Goal: Task Accomplishment & Management: Complete application form

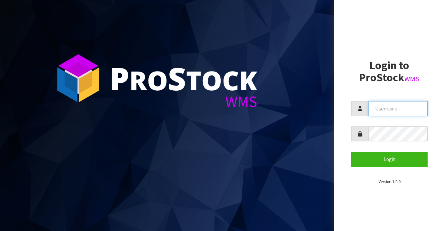
click at [373, 107] on input "text" at bounding box center [397, 108] width 59 height 15
type input "BIGGAME"
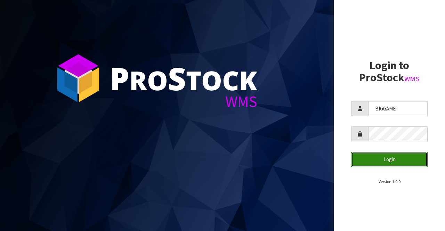
click at [381, 162] on button "Login" at bounding box center [389, 159] width 76 height 15
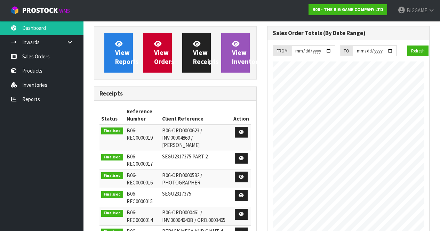
scroll to position [396, 173]
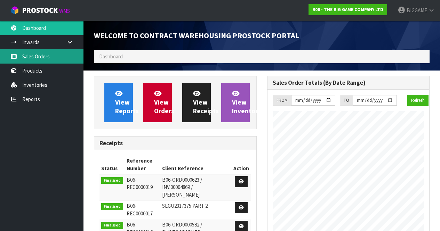
click at [47, 56] on link "Sales Orders" at bounding box center [41, 56] width 83 height 14
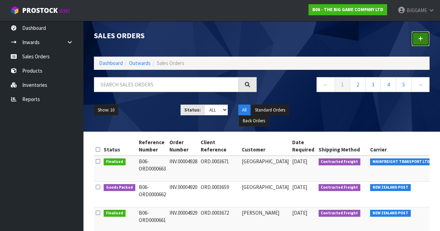
click at [419, 37] on icon at bounding box center [420, 38] width 5 height 5
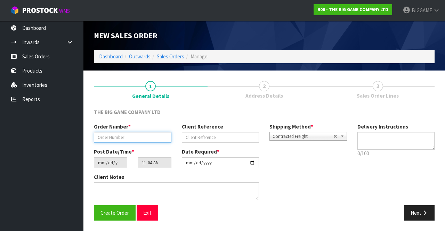
click at [150, 136] on input "text" at bounding box center [132, 137] width 77 height 11
type input "INV.00004923"
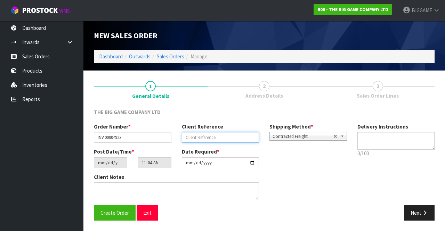
click at [187, 136] on input "text" at bounding box center [220, 137] width 77 height 11
type input "O"
type input "[PERSON_NAME]"
click at [414, 209] on button "Next" at bounding box center [419, 212] width 31 height 15
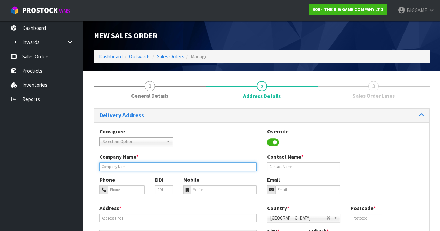
click at [153, 166] on input "text" at bounding box center [177, 166] width 157 height 9
type input "TKK MAORI O TE WANANGA WHARE TAPERE O"
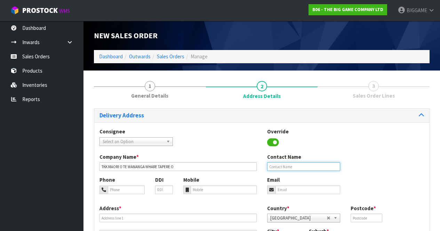
click at [276, 165] on input "text" at bounding box center [303, 166] width 73 height 9
click at [277, 166] on input "FLEAUR" at bounding box center [303, 166] width 73 height 9
click at [302, 166] on input "FLEUR" at bounding box center [303, 166] width 73 height 9
type input "[PERSON_NAME]"
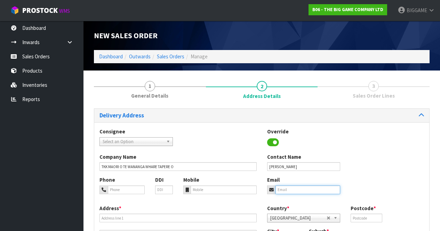
click at [279, 189] on input "email" at bounding box center [307, 190] width 65 height 9
type input "[EMAIL_ADDRESS][DOMAIN_NAME]"
click at [355, 216] on input "text" at bounding box center [365, 218] width 31 height 9
type input "4172"
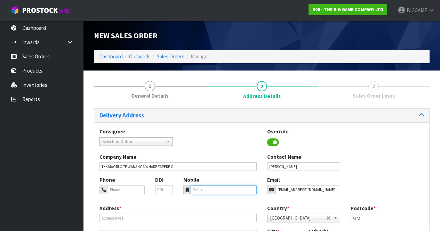
click at [223, 190] on input "tel" at bounding box center [223, 190] width 66 height 9
click at [133, 188] on input "tel" at bounding box center [126, 190] width 37 height 9
click at [133, 188] on input "0" at bounding box center [126, 190] width 37 height 9
type input "068786340"
drag, startPoint x: 127, startPoint y: 196, endPoint x: 141, endPoint y: 202, distance: 15.4
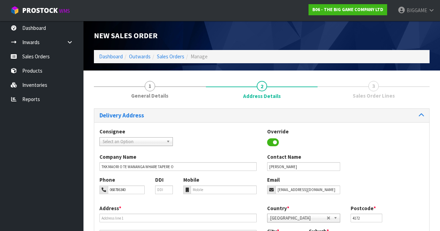
click at [141, 202] on div "Phone 068786340 DDI Mobile Email [EMAIL_ADDRESS][DOMAIN_NAME]" at bounding box center [261, 190] width 335 height 28
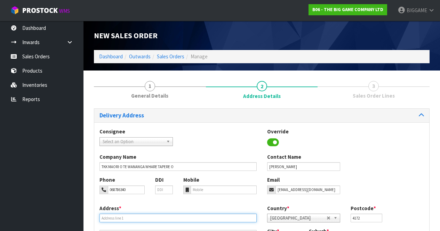
click at [204, 218] on input "text" at bounding box center [177, 218] width 157 height 9
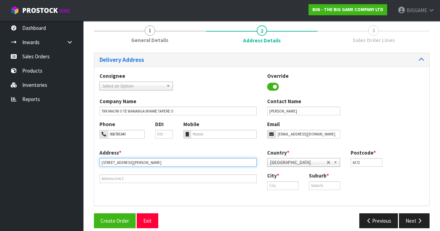
scroll to position [61, 0]
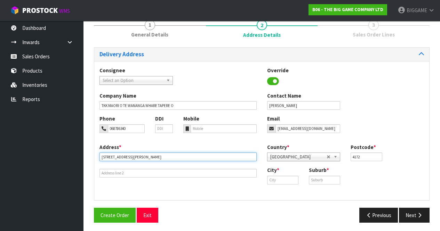
type input "[STREET_ADDRESS][PERSON_NAME]"
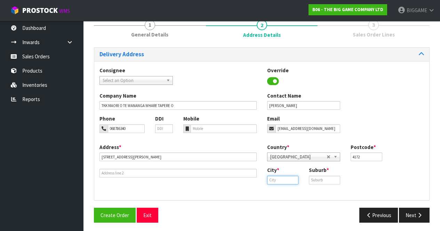
click at [271, 179] on input "text" at bounding box center [282, 180] width 31 height 9
type input "Hastings"
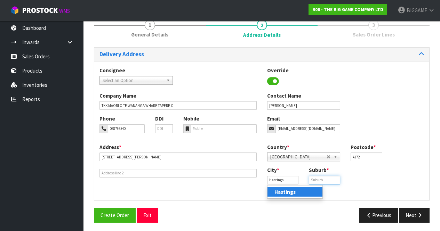
click at [315, 179] on input "text" at bounding box center [324, 180] width 31 height 9
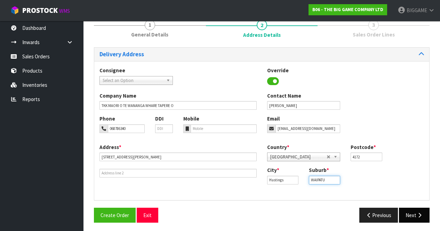
type input "WAIPATU"
click at [414, 213] on button "Next" at bounding box center [414, 215] width 31 height 15
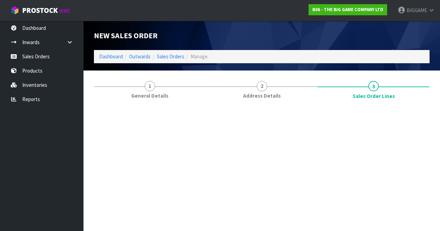
scroll to position [0, 0]
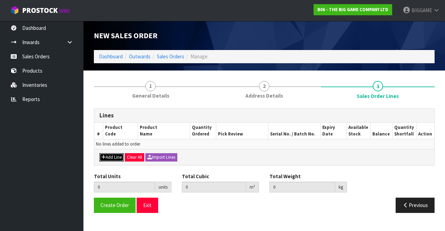
click at [115, 156] on button "Add Line" at bounding box center [111, 157] width 24 height 8
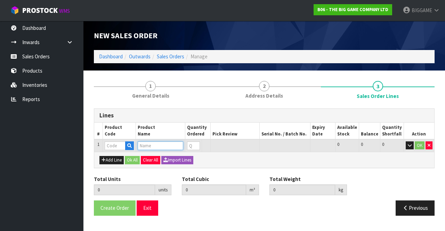
click at [145, 144] on input "text" at bounding box center [161, 145] width 46 height 9
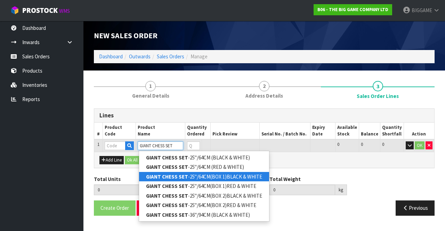
type input "GIANT CHESS SET"
click at [191, 175] on link "GIANT CHESS SET -25"/64CM(BOX 1)BLACK & WHITE" at bounding box center [204, 176] width 130 height 9
type input "GIANT CHESS SET-25"/64CM(BOX 1)BLACK & WHITE"
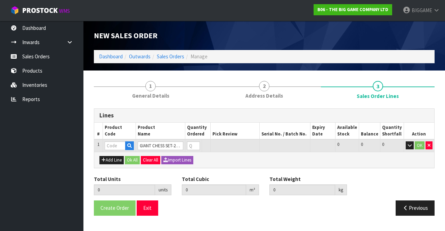
type input "0.000000"
type input "0.000"
type input "BHGC25-CTN1"
type input "0"
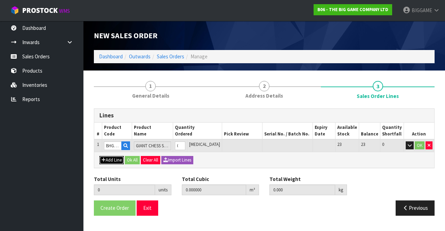
click at [117, 159] on button "Add Line" at bounding box center [111, 160] width 24 height 8
type input "0"
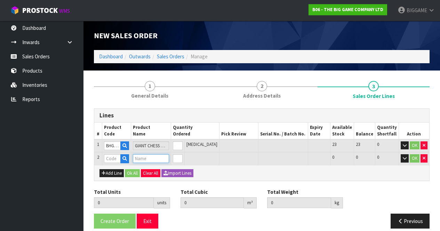
click at [143, 161] on input "text" at bounding box center [151, 158] width 36 height 9
click at [154, 158] on input "GIANT VHESS SET" at bounding box center [151, 158] width 36 height 9
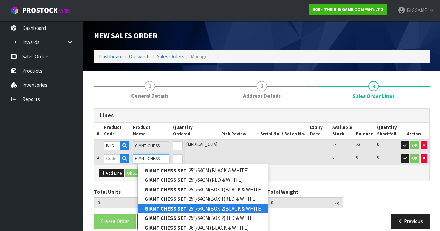
type input "GIANT CHESS SET"
click at [192, 208] on link "GIANT CHESS SET -25"/64CM(BOX 2)BLACK & WHITE" at bounding box center [203, 208] width 130 height 9
type input "GIANT CHESS SET-25"/64CM(BOX 2)BLACK & WHITE"
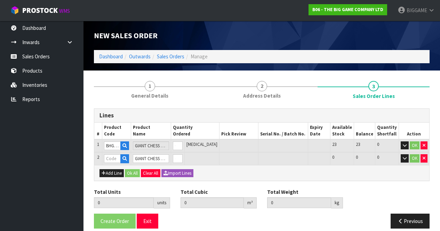
type input "0.000000"
type input "0.000"
type input "BHGC25-CTN2"
type input "0"
click at [118, 172] on button "Add Line" at bounding box center [111, 173] width 24 height 8
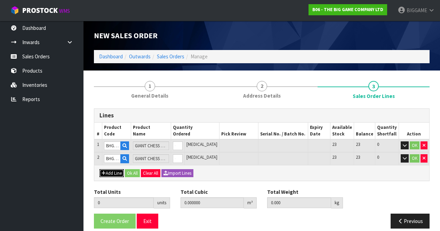
type input "0"
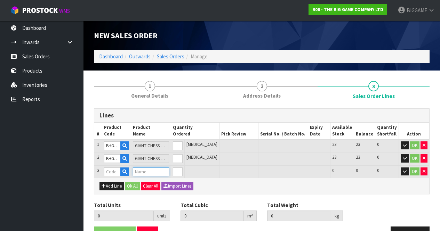
click at [142, 171] on input "text" at bounding box center [151, 171] width 36 height 9
click at [151, 172] on input "GIANT EXTE" at bounding box center [151, 171] width 36 height 9
click at [167, 172] on input "PLASTIC EXTE" at bounding box center [151, 171] width 36 height 9
type input "P"
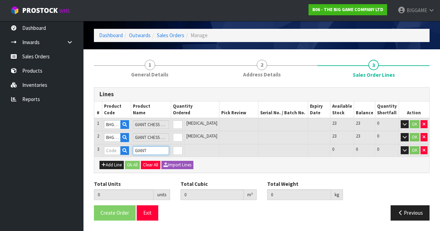
scroll to position [45, 0]
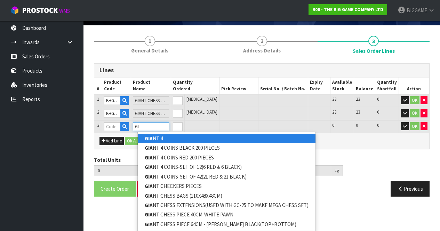
type input "G"
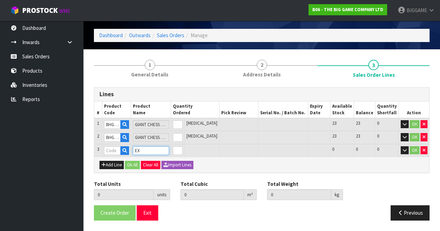
type input "E"
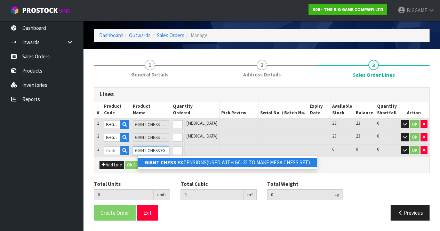
type input "GIANT CHESS EX"
click at [227, 162] on link "GIANT CHESS EX TENSIONS(USED WITH GC-25 TO MAKE MEGA CHESS SET)" at bounding box center [227, 162] width 179 height 9
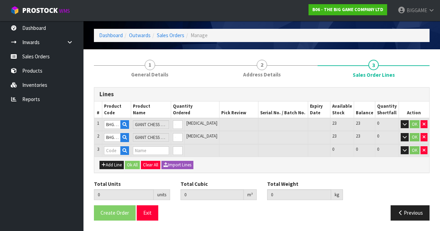
type input "GIANT CHESS EXTENSIONS(USED WITH GC-25 TO MAKE MEGA CHESS SET)"
type input "0.000000"
type input "0.000"
type input "BHGC-36"
type input "0"
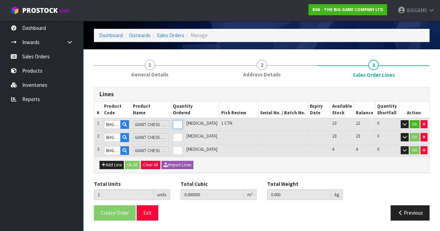
type input "1"
type input "0.26257"
type input "15.25"
type input "1"
click at [182, 122] on input "1" at bounding box center [178, 124] width 10 height 9
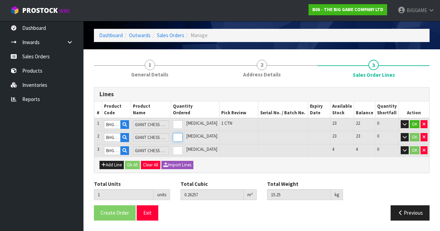
type input "2"
type input "0.51217"
type input "30.25"
type input "1"
click at [182, 136] on input "1" at bounding box center [178, 137] width 10 height 9
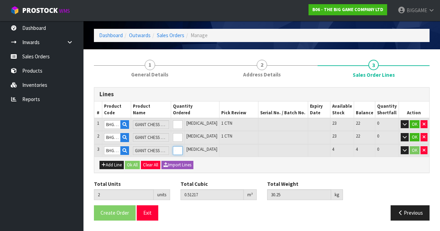
type input "3"
type input "0.786795"
type input "48.25"
type input "1"
click at [182, 149] on input "1" at bounding box center [178, 150] width 10 height 9
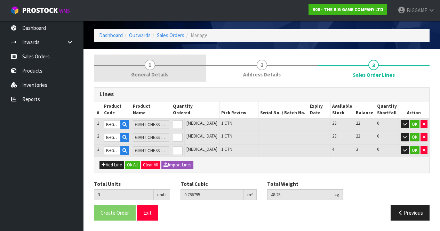
click at [149, 67] on span "1" at bounding box center [150, 65] width 10 height 10
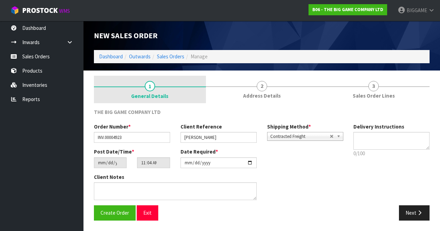
scroll to position [0, 0]
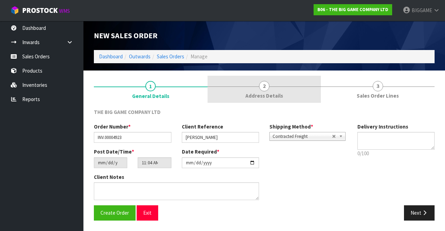
click at [266, 85] on span "2" at bounding box center [264, 86] width 10 height 10
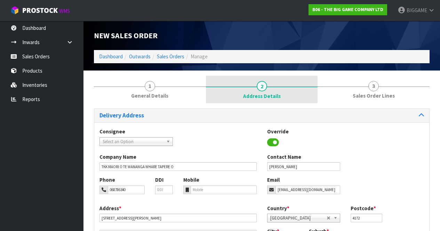
scroll to position [63, 0]
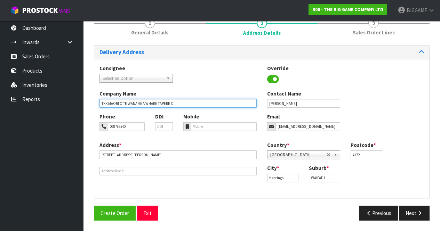
click at [188, 105] on input "TKK MAORI O TE WANANGA WHARE TAPERE O" at bounding box center [177, 103] width 157 height 9
type input "TKK MAORI O TE WANANGA WHARE TAPERE O TAKITIMU"
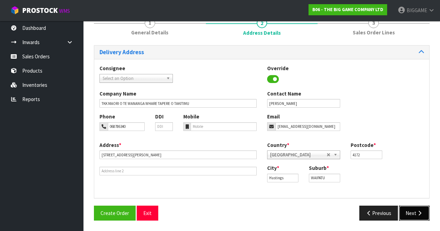
click at [408, 211] on button "Next" at bounding box center [414, 213] width 31 height 15
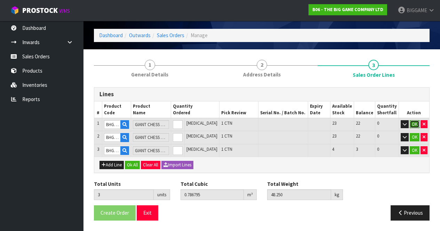
click at [413, 122] on button "OK" at bounding box center [414, 124] width 10 height 8
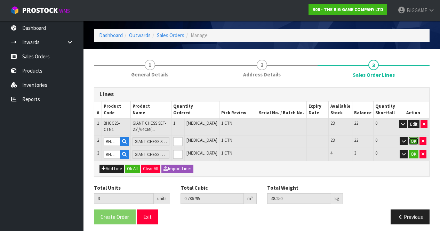
click at [412, 141] on button "OK" at bounding box center [413, 141] width 10 height 8
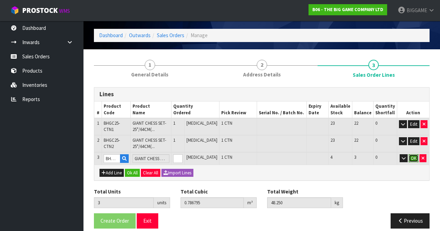
click at [413, 156] on button "OK" at bounding box center [413, 158] width 10 height 8
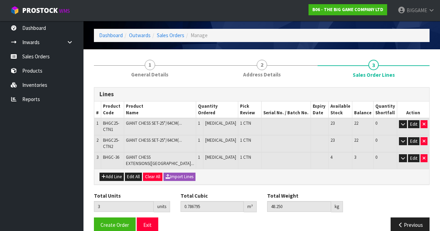
scroll to position [33, 0]
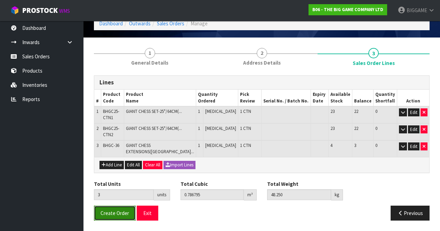
click at [125, 210] on span "Create Order" at bounding box center [114, 213] width 28 height 7
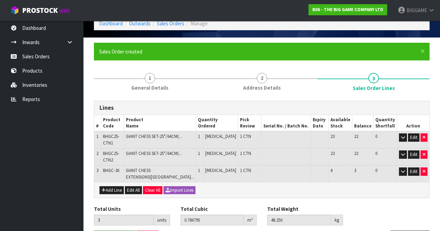
scroll to position [0, 0]
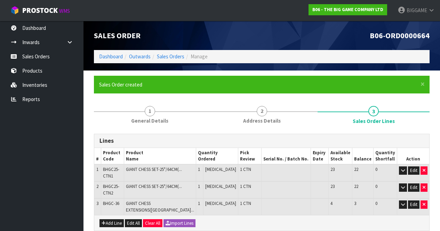
scroll to position [58, 0]
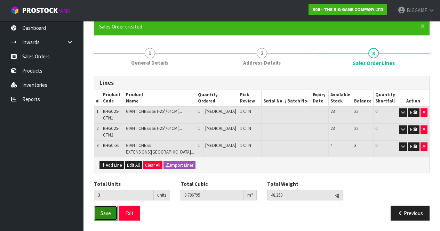
click at [107, 213] on span "Save" at bounding box center [105, 213] width 10 height 7
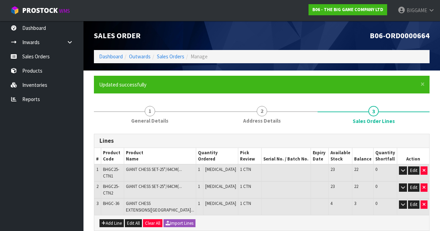
scroll to position [55, 0]
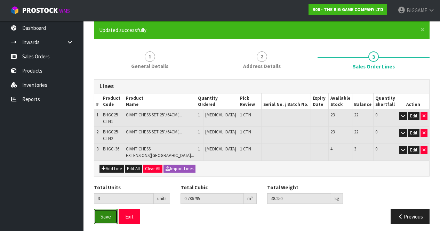
click at [104, 216] on span "Save" at bounding box center [105, 216] width 10 height 7
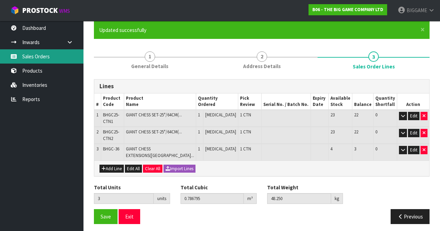
scroll to position [0, 0]
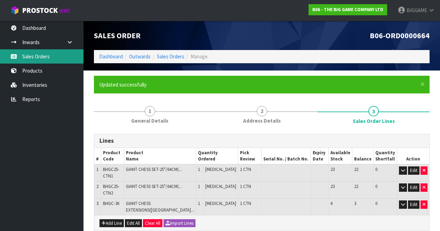
click at [39, 56] on link "Sales Orders" at bounding box center [41, 56] width 83 height 14
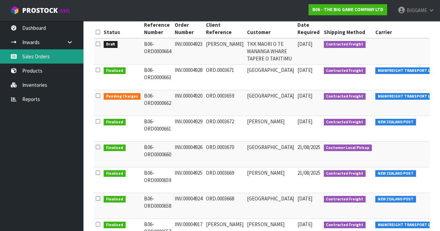
scroll to position [117, 0]
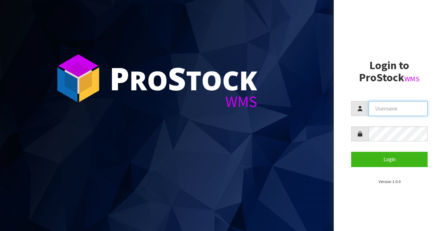
click at [378, 106] on input "text" at bounding box center [397, 108] width 59 height 15
type input "BIGGAME"
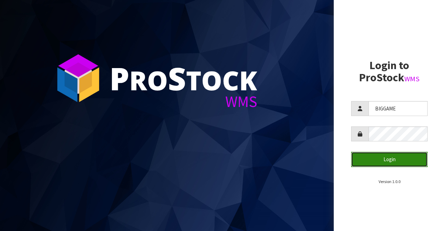
click at [369, 157] on button "Login" at bounding box center [389, 159] width 76 height 15
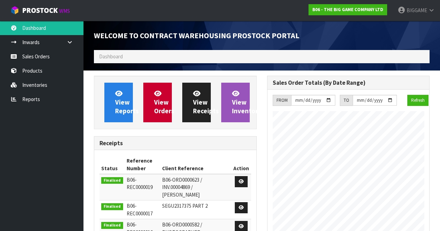
scroll to position [422, 173]
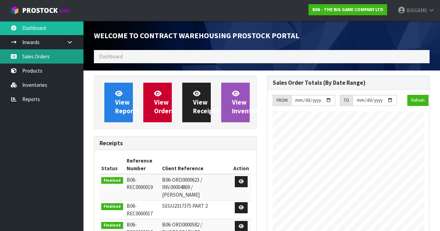
click at [37, 56] on link "Sales Orders" at bounding box center [41, 56] width 83 height 14
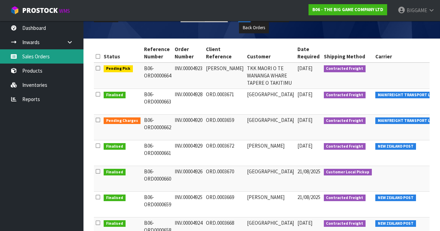
scroll to position [95, 0]
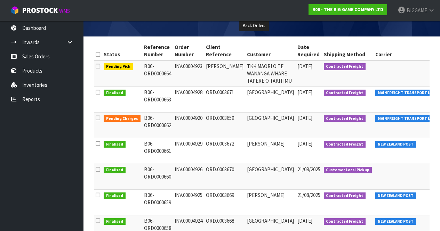
click at [404, 153] on td "NEW ZEALAND POST" at bounding box center [414, 151] width 83 height 26
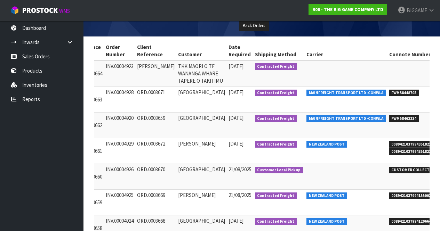
scroll to position [0, 69]
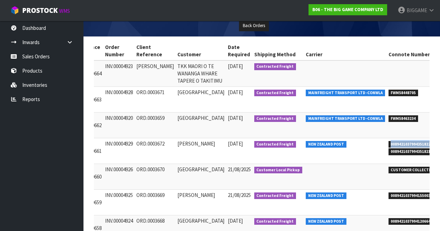
drag, startPoint x: 404, startPoint y: 151, endPoint x: 361, endPoint y: 153, distance: 42.8
click at [388, 148] on span "00894210379943518225" at bounding box center [411, 144] width 47 height 7
copy span "00894210379943518225"
